Goal: Task Accomplishment & Management: Manage account settings

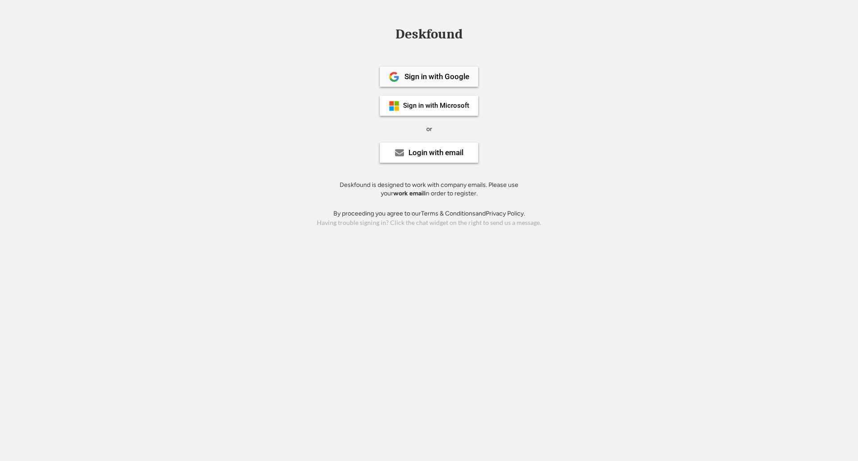
click at [431, 75] on div "Sign in with Google" at bounding box center [437, 77] width 65 height 8
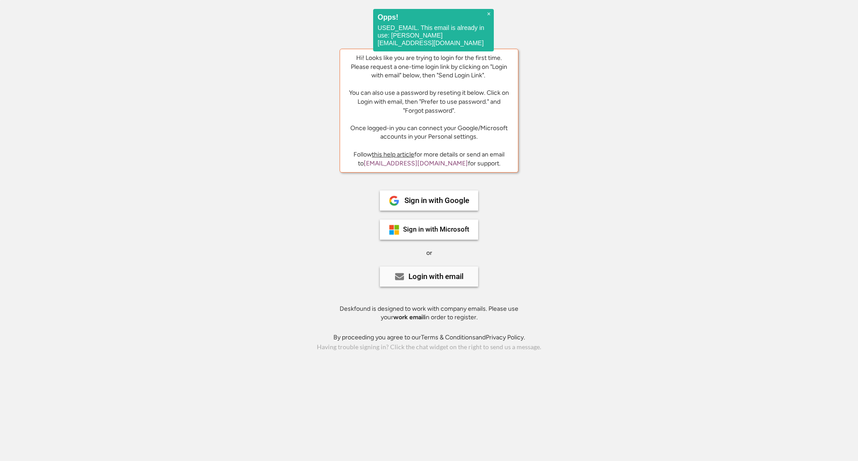
click at [435, 283] on div "Login with email" at bounding box center [429, 276] width 98 height 20
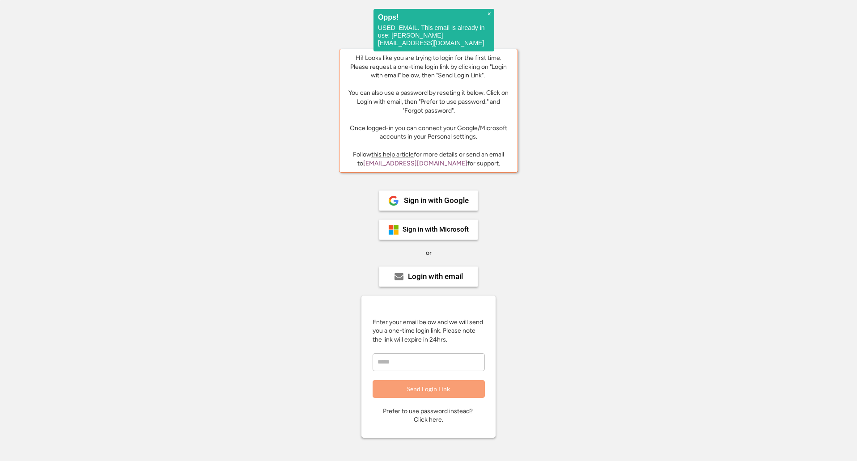
click at [413, 367] on input "email" at bounding box center [428, 362] width 112 height 18
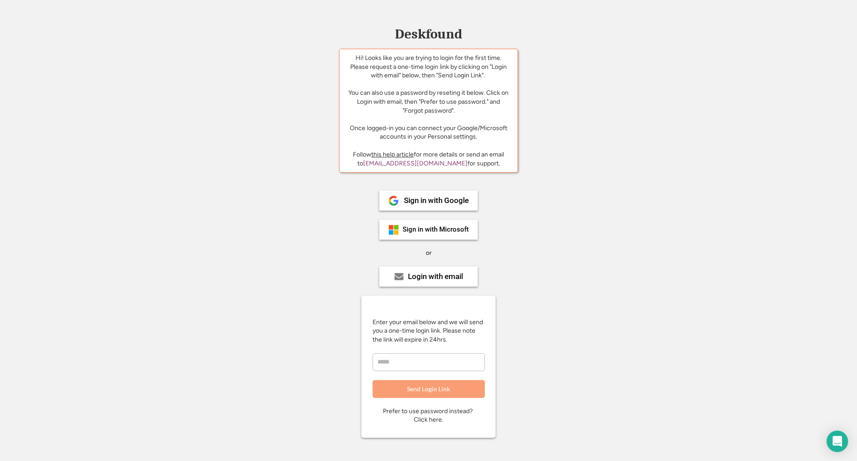
click at [428, 414] on div "Prefer to use password instead? Click here." at bounding box center [428, 415] width 91 height 17
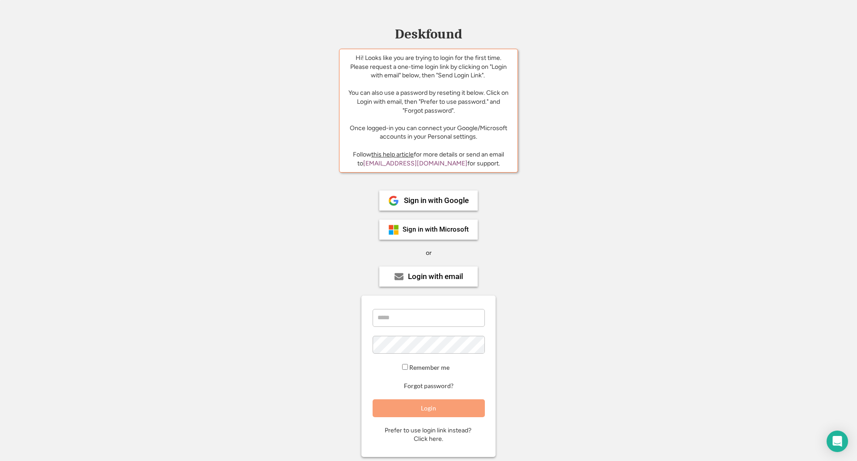
click at [417, 322] on input "email" at bounding box center [428, 318] width 112 height 18
type input "**********"
click at [426, 408] on button "Login" at bounding box center [428, 408] width 112 height 18
